Goal: Task Accomplishment & Management: Manage account settings

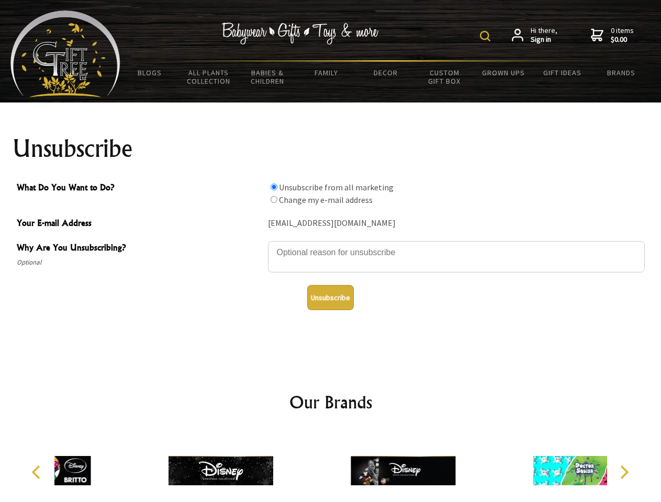
click at [487, 36] on img at bounding box center [485, 36] width 10 height 10
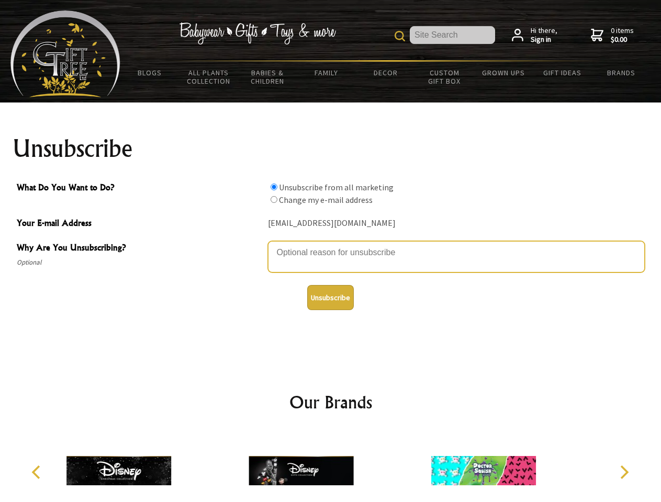
click at [331, 245] on textarea "Why Are You Unsubscribing?" at bounding box center [456, 256] width 377 height 31
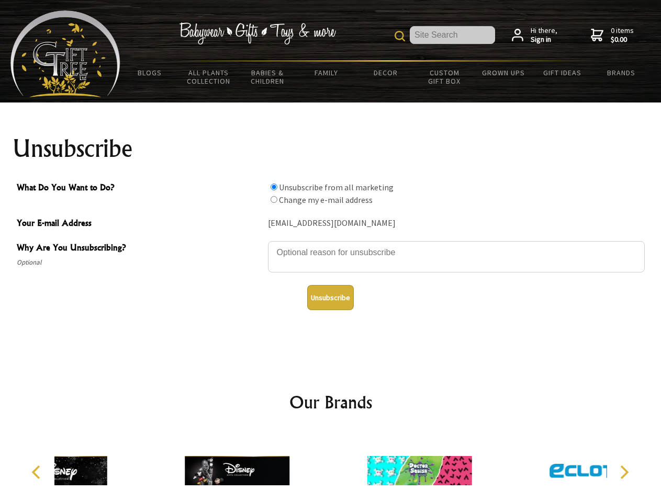
click at [274, 187] on input "What Do You Want to Do?" at bounding box center [273, 187] width 7 height 7
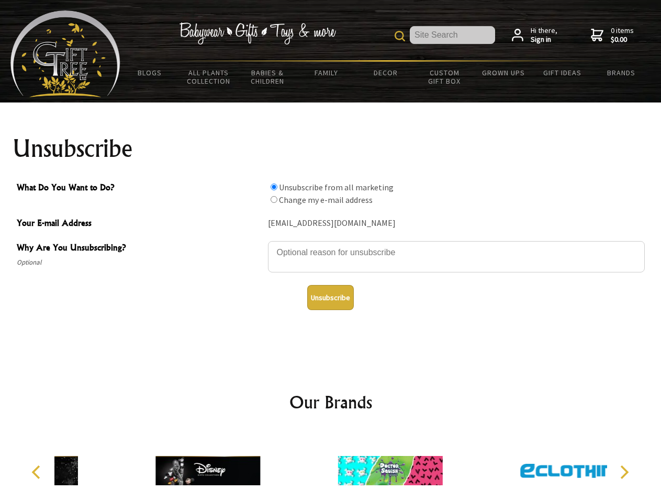
click at [274, 199] on input "What Do You Want to Do?" at bounding box center [273, 199] width 7 height 7
radio input "true"
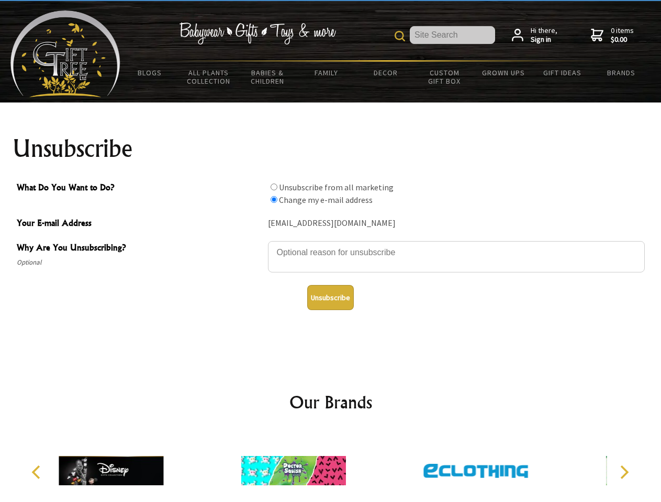
click at [330, 298] on button "Unsubscribe" at bounding box center [330, 297] width 47 height 25
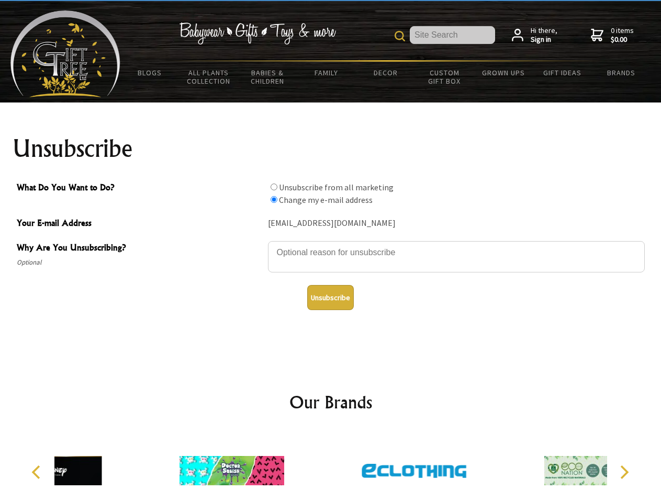
click at [38, 472] on icon "Previous" at bounding box center [37, 473] width 14 height 14
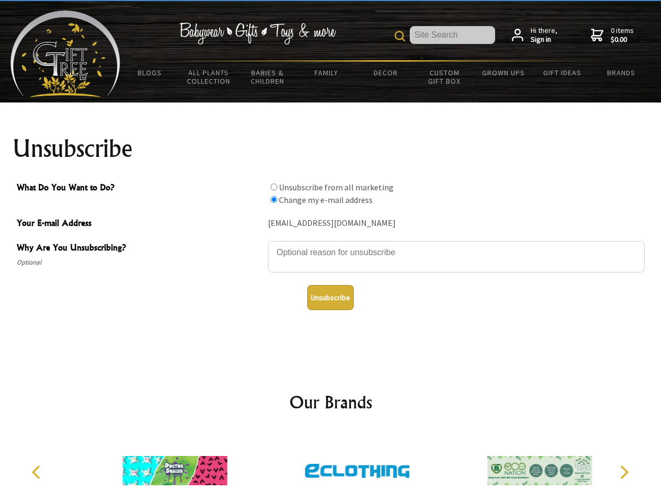
click at [624, 472] on icon "Next" at bounding box center [623, 473] width 14 height 14
